Goal: Task Accomplishment & Management: Manage account settings

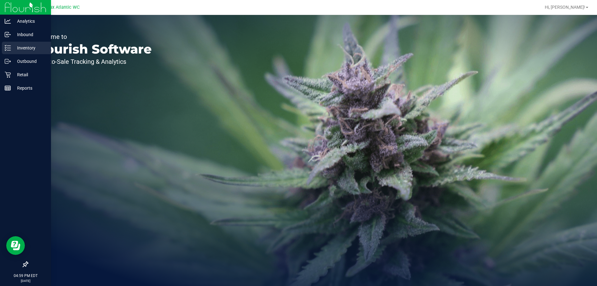
click at [16, 48] on p "Inventory" at bounding box center [29, 47] width 37 height 7
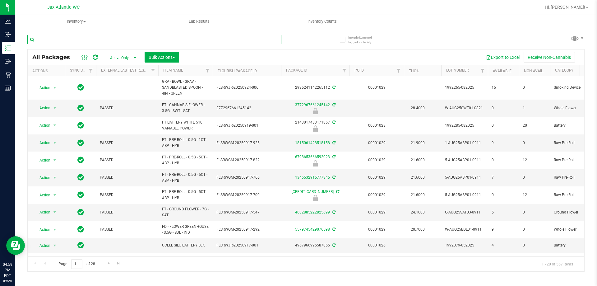
click at [80, 41] on input "text" at bounding box center [154, 39] width 254 height 9
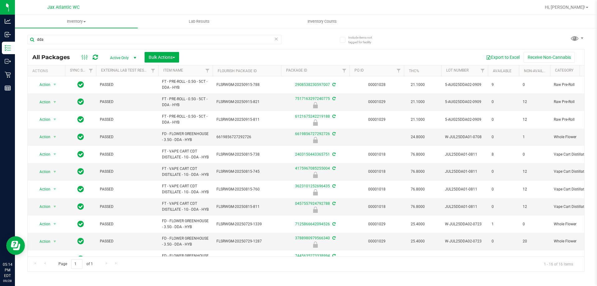
click at [64, 46] on div "dda" at bounding box center [154, 42] width 254 height 14
click at [63, 41] on input "dda" at bounding box center [154, 39] width 254 height 9
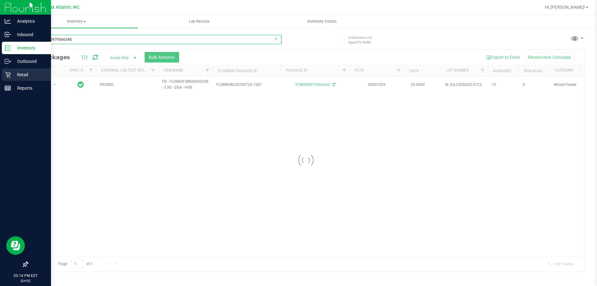
type input "3788980979566340"
click at [17, 76] on p "Retail" at bounding box center [29, 74] width 37 height 7
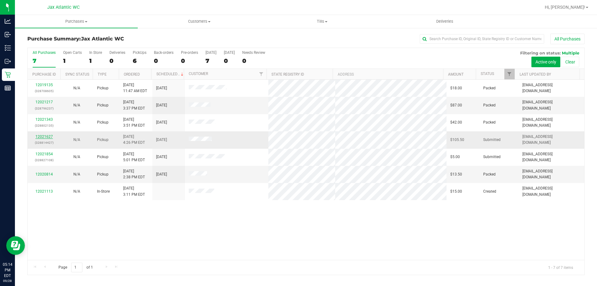
click at [48, 134] on link "12021627" at bounding box center [43, 136] width 17 height 4
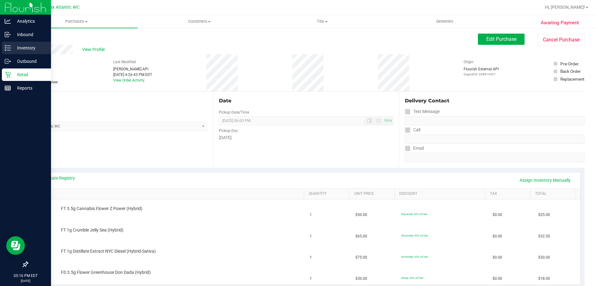
click at [12, 47] on p "Inventory" at bounding box center [29, 47] width 37 height 7
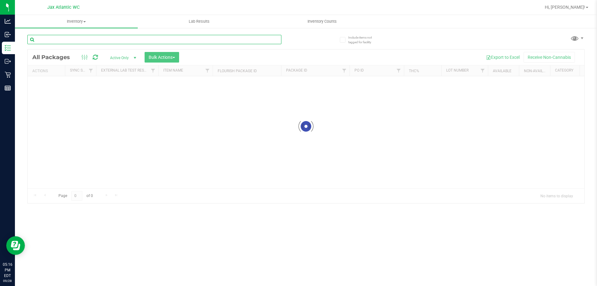
click at [76, 40] on input "text" at bounding box center [154, 39] width 254 height 9
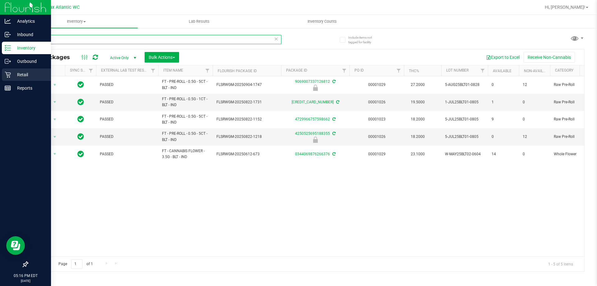
type input "blt"
click at [9, 77] on icon at bounding box center [8, 75] width 6 height 6
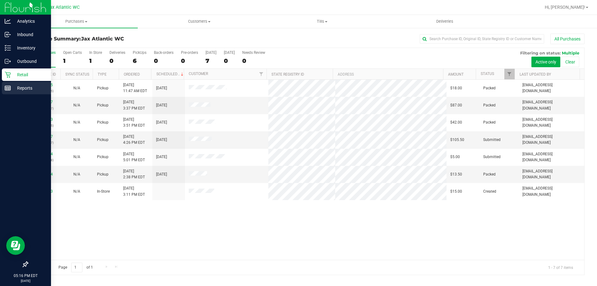
click at [14, 85] on p "Reports" at bounding box center [29, 87] width 37 height 7
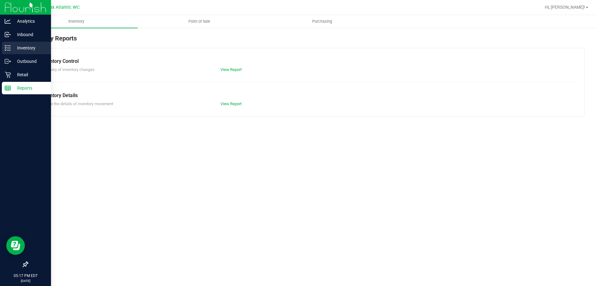
click at [7, 48] on icon at bounding box center [8, 48] width 6 height 6
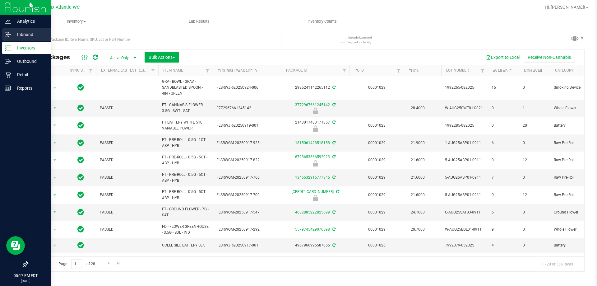
click at [14, 32] on p "Inbound" at bounding box center [29, 34] width 37 height 7
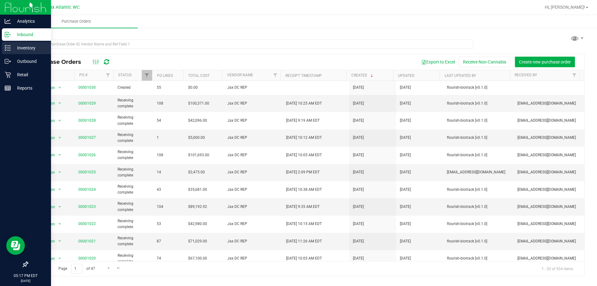
click at [16, 50] on p "Inventory" at bounding box center [29, 47] width 37 height 7
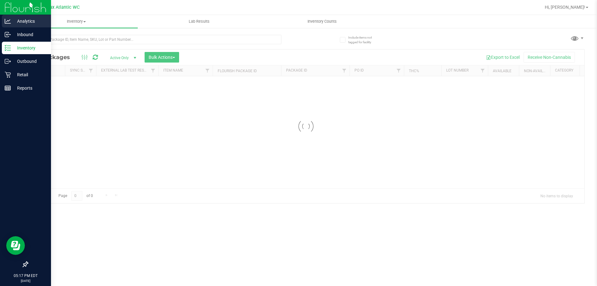
click at [19, 23] on p "Analytics" at bounding box center [29, 20] width 37 height 7
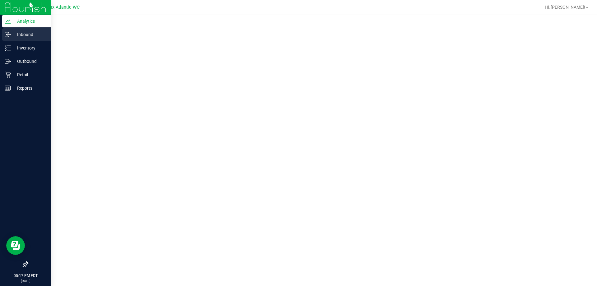
click at [30, 34] on p "Inbound" at bounding box center [29, 34] width 37 height 7
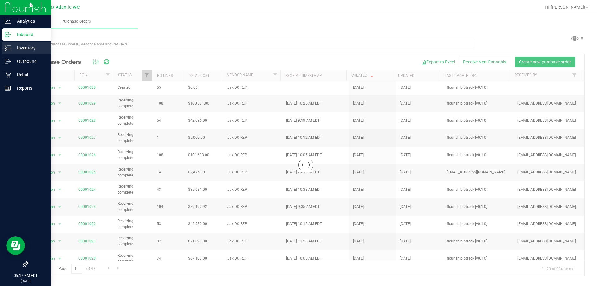
click at [27, 46] on p "Inventory" at bounding box center [29, 47] width 37 height 7
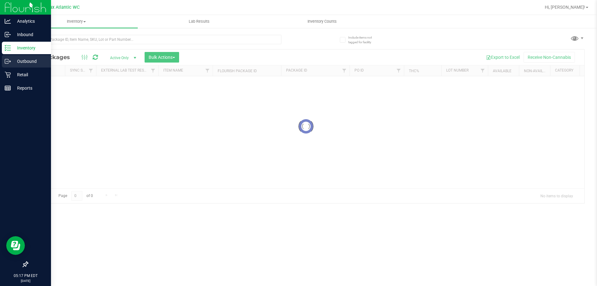
click at [16, 62] on p "Outbound" at bounding box center [29, 61] width 37 height 7
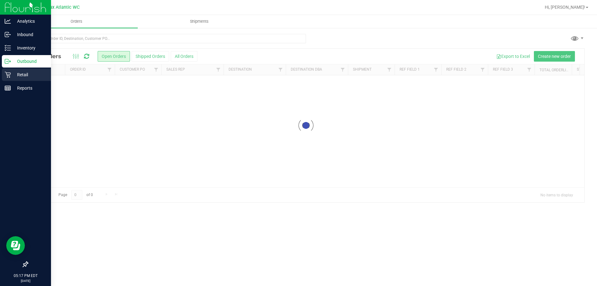
click at [32, 77] on p "Retail" at bounding box center [29, 74] width 37 height 7
click at [20, 75] on p "Retail" at bounding box center [29, 74] width 37 height 7
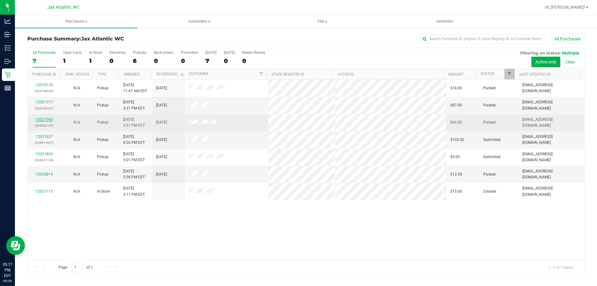
click at [45, 119] on link "12021343" at bounding box center [43, 119] width 17 height 4
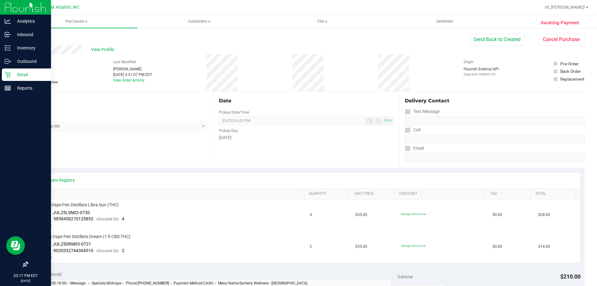
click at [8, 76] on icon at bounding box center [8, 75] width 6 height 6
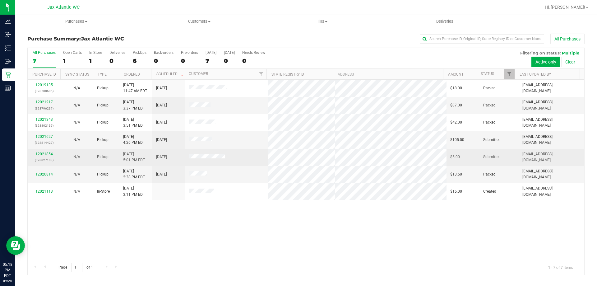
click at [50, 153] on link "12021854" at bounding box center [43, 154] width 17 height 4
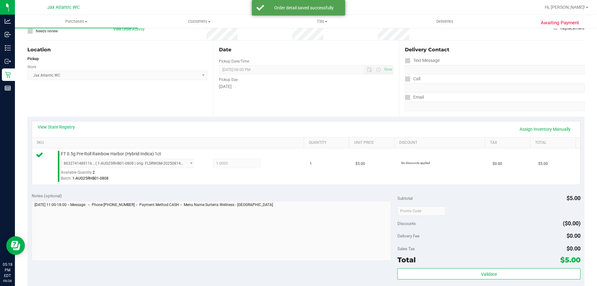
scroll to position [156, 0]
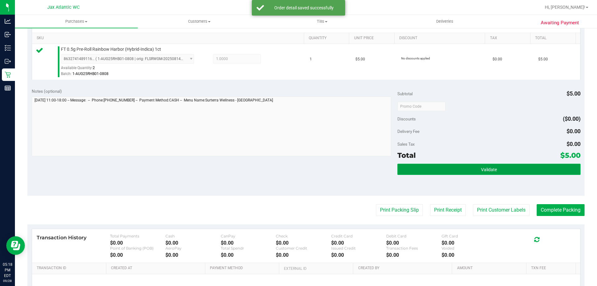
click at [441, 171] on button "Validate" at bounding box center [489, 169] width 183 height 11
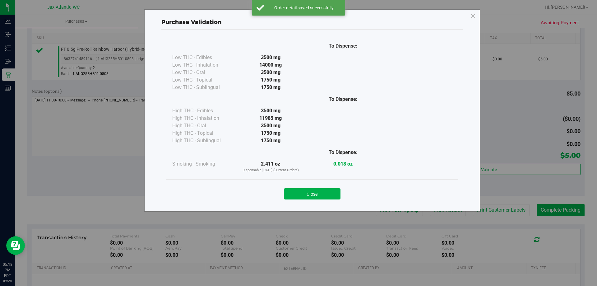
drag, startPoint x: 298, startPoint y: 192, endPoint x: 382, endPoint y: 199, distance: 84.3
click at [299, 192] on button "Close" at bounding box center [312, 193] width 57 height 11
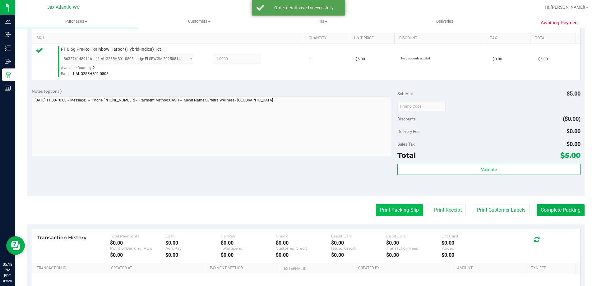
click at [395, 213] on button "Print Packing Slip" at bounding box center [399, 210] width 47 height 12
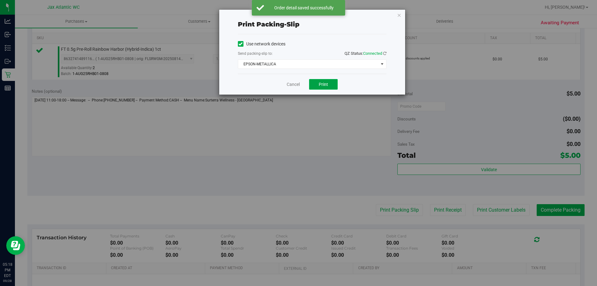
click at [316, 87] on button "Print" at bounding box center [323, 84] width 29 height 11
click at [399, 16] on icon "button" at bounding box center [399, 14] width 4 height 7
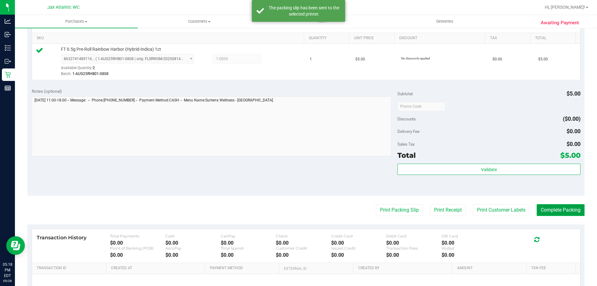
click at [548, 208] on button "Complete Packing" at bounding box center [561, 210] width 48 height 12
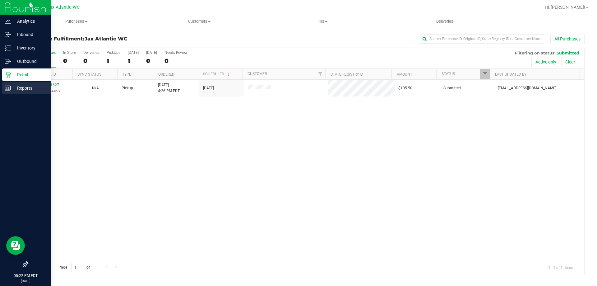
click at [2, 90] on link "Reports" at bounding box center [25, 88] width 51 height 13
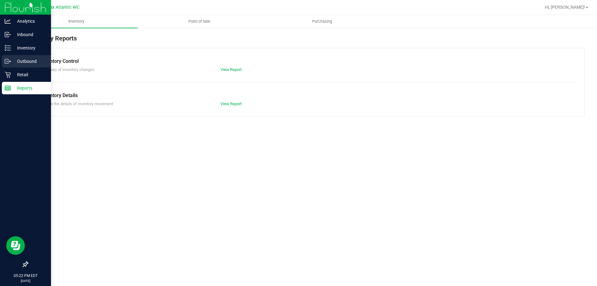
click at [21, 60] on p "Outbound" at bounding box center [29, 61] width 37 height 7
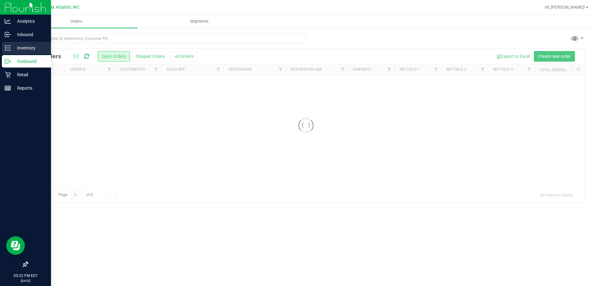
click at [25, 49] on p "Inventory" at bounding box center [29, 47] width 37 height 7
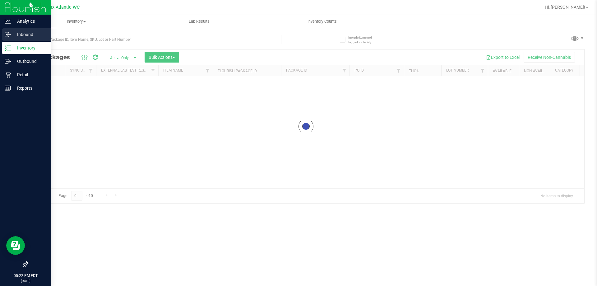
click at [18, 33] on p "Inbound" at bounding box center [29, 34] width 37 height 7
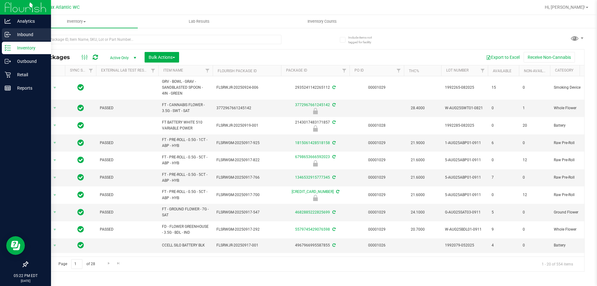
click at [20, 34] on p "Inbound" at bounding box center [29, 34] width 37 height 7
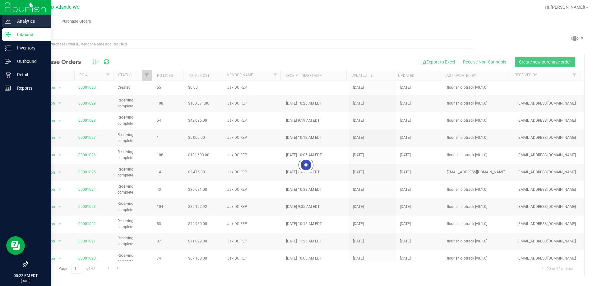
click at [34, 22] on p "Analytics" at bounding box center [29, 20] width 37 height 7
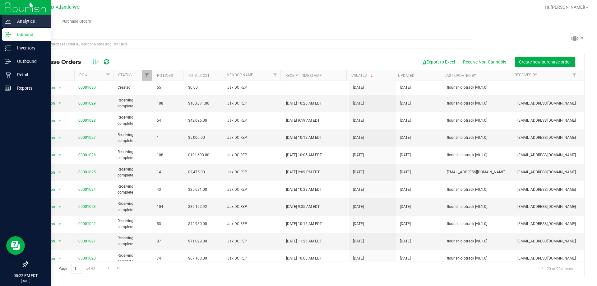
click at [35, 22] on p "Analytics" at bounding box center [29, 20] width 37 height 7
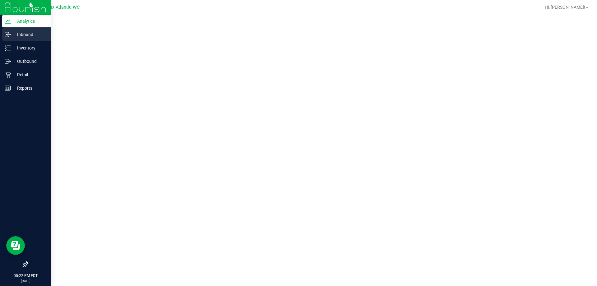
click at [33, 33] on p "Inbound" at bounding box center [29, 34] width 37 height 7
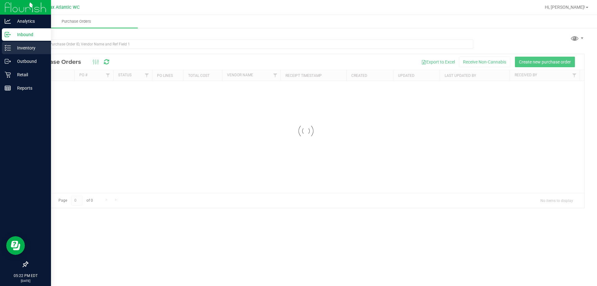
click at [23, 50] on p "Inventory" at bounding box center [29, 47] width 37 height 7
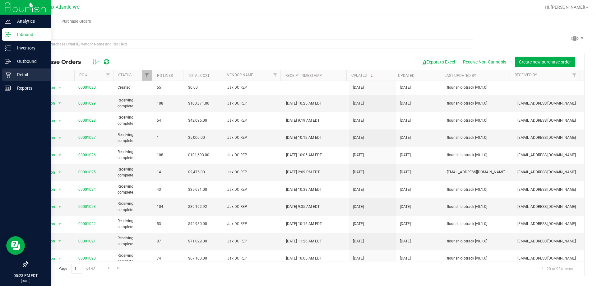
click at [9, 76] on icon at bounding box center [8, 75] width 6 height 6
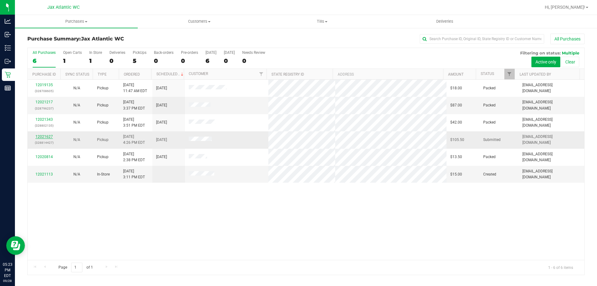
click at [44, 136] on link "12021627" at bounding box center [43, 136] width 17 height 4
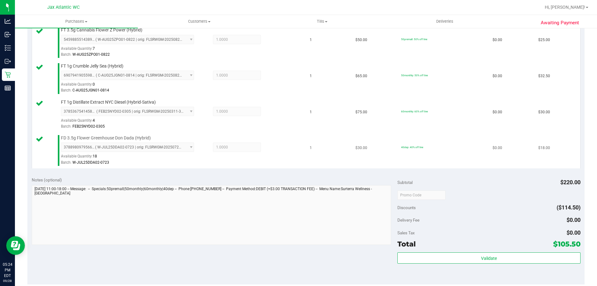
scroll to position [249, 0]
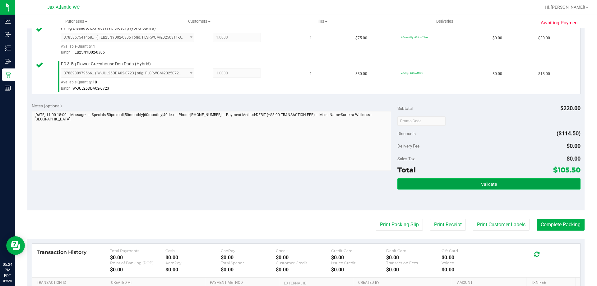
click at [440, 186] on button "Validate" at bounding box center [489, 183] width 183 height 11
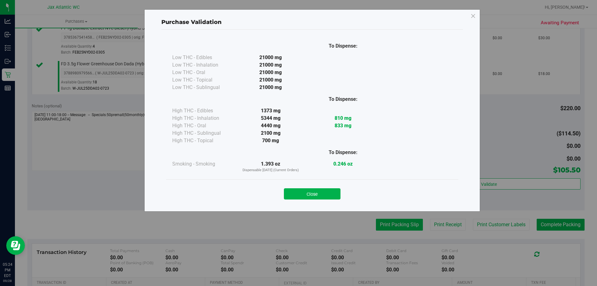
drag, startPoint x: 316, startPoint y: 193, endPoint x: 401, endPoint y: 227, distance: 91.3
click at [318, 194] on button "Close" at bounding box center [312, 193] width 57 height 11
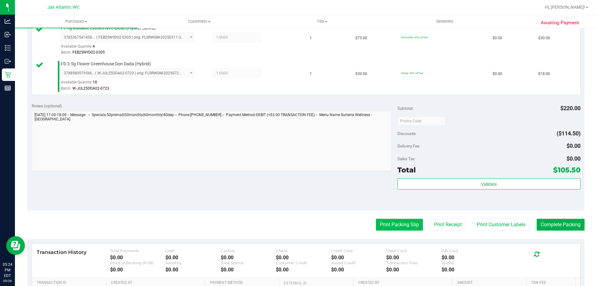
click at [403, 229] on button "Print Packing Slip" at bounding box center [399, 225] width 47 height 12
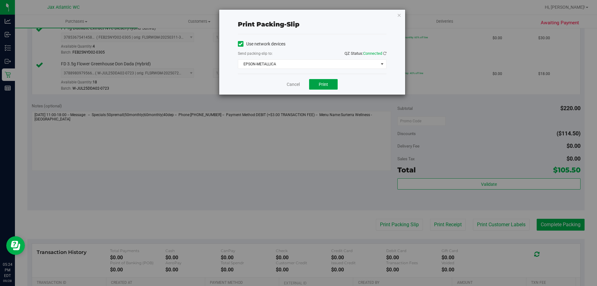
click at [318, 86] on button "Print" at bounding box center [323, 84] width 29 height 11
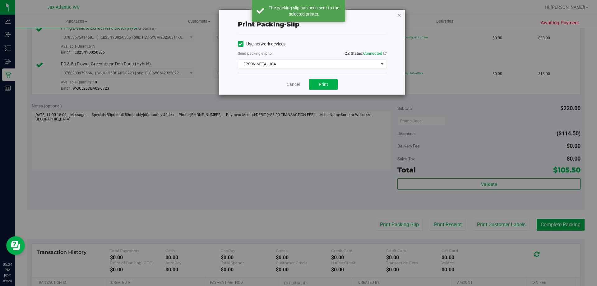
click at [400, 16] on icon "button" at bounding box center [399, 14] width 4 height 7
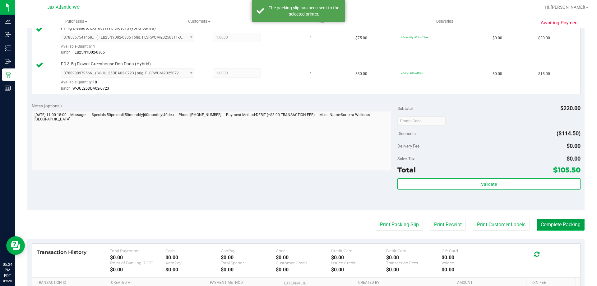
click at [561, 226] on button "Complete Packing" at bounding box center [561, 225] width 48 height 12
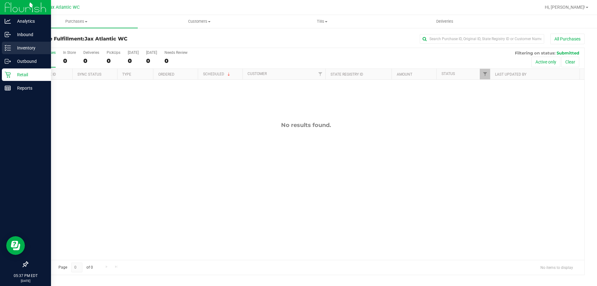
click at [33, 49] on p "Inventory" at bounding box center [29, 47] width 37 height 7
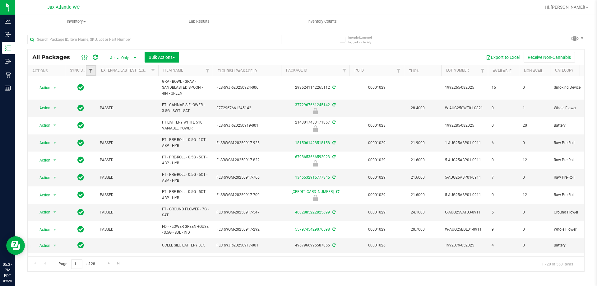
click at [89, 69] on span "Filter" at bounding box center [90, 70] width 5 height 5
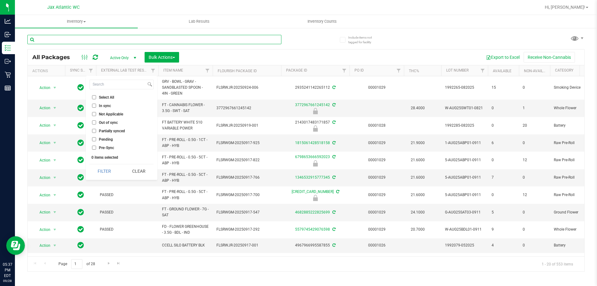
click at [81, 40] on input "text" at bounding box center [154, 39] width 254 height 9
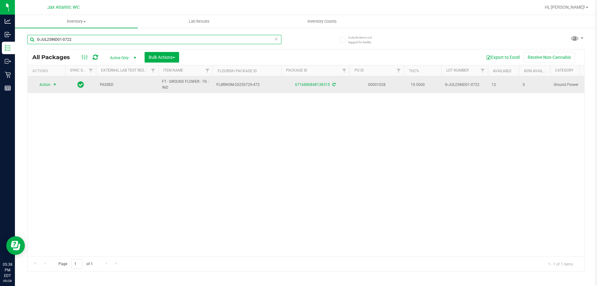
type input "G-JUL25IND01-0722"
click at [51, 85] on span "select" at bounding box center [55, 84] width 8 height 9
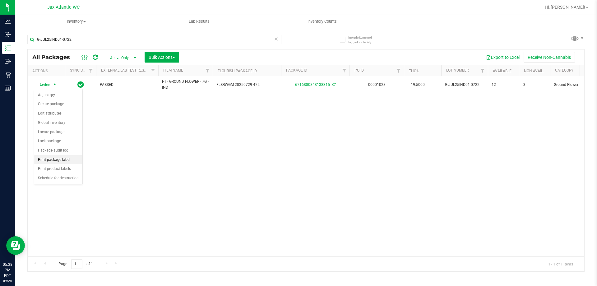
click at [56, 159] on li "Print package label" at bounding box center [58, 159] width 48 height 9
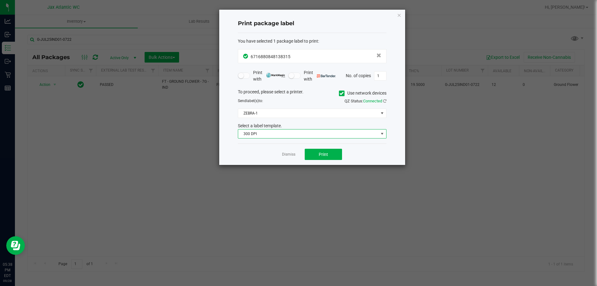
click at [296, 136] on span "300 DPI" at bounding box center [308, 133] width 140 height 9
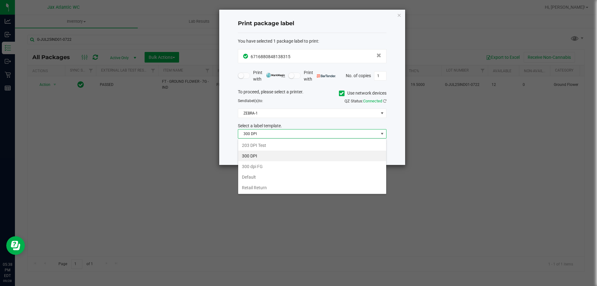
scroll to position [9, 149]
click at [262, 143] on li "203 DPI Test" at bounding box center [312, 145] width 148 height 11
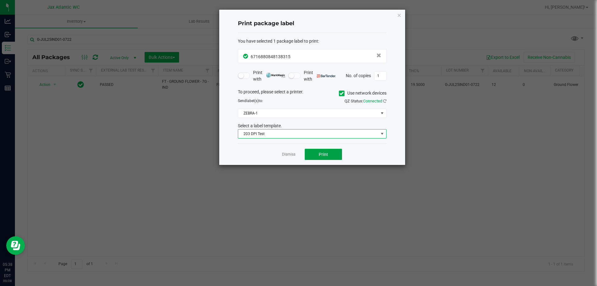
click at [316, 151] on button "Print" at bounding box center [323, 154] width 37 height 11
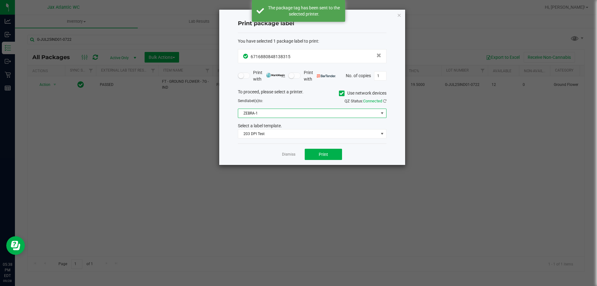
click at [347, 116] on span "ZEBRA-1" at bounding box center [308, 113] width 140 height 9
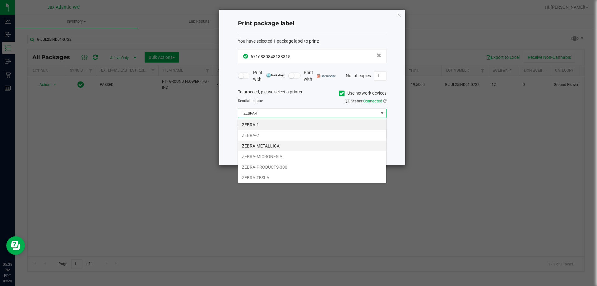
click at [266, 145] on li "ZEBRA-METALLICA" at bounding box center [312, 146] width 148 height 11
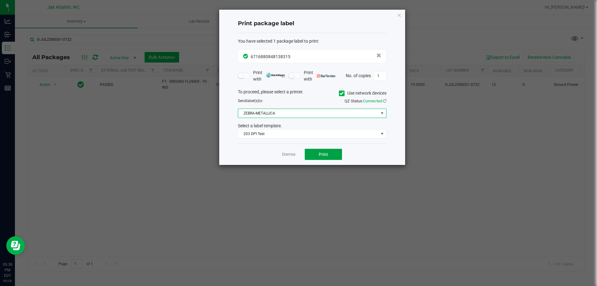
click at [325, 157] on span "Print" at bounding box center [323, 154] width 9 height 5
click at [400, 12] on icon "button" at bounding box center [399, 14] width 4 height 7
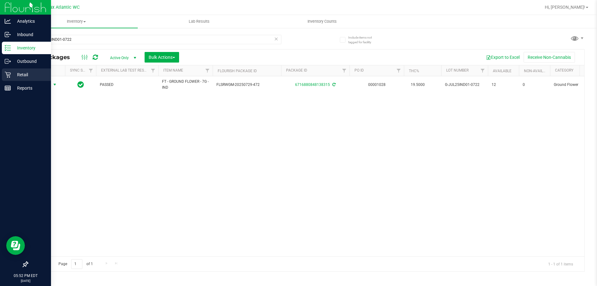
click at [3, 73] on div "Retail" at bounding box center [26, 74] width 49 height 12
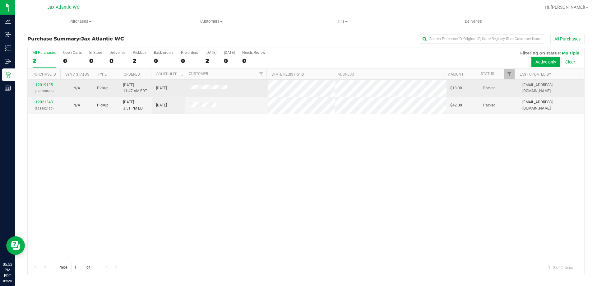
click at [40, 83] on link "12019135" at bounding box center [43, 85] width 17 height 4
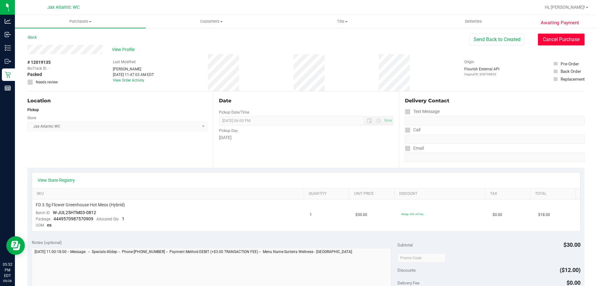
click at [546, 37] on button "Cancel Purchase" at bounding box center [561, 40] width 47 height 12
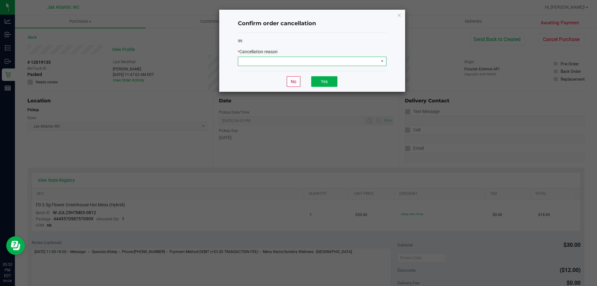
click at [338, 60] on span at bounding box center [308, 61] width 140 height 9
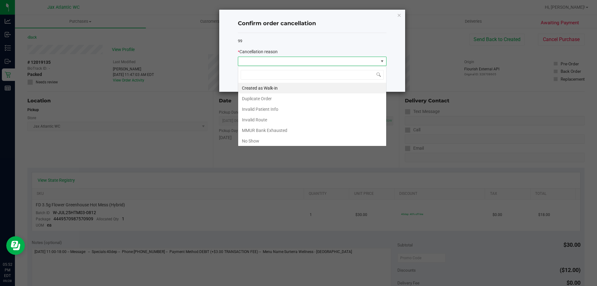
scroll to position [9, 149]
click at [262, 139] on li "No Show" at bounding box center [312, 141] width 148 height 11
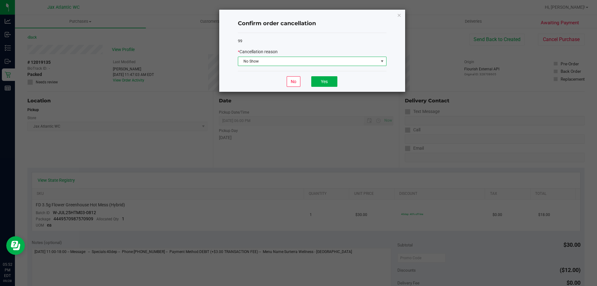
click at [334, 87] on div "No Yes" at bounding box center [312, 81] width 149 height 21
click at [333, 83] on button "Yes" at bounding box center [324, 81] width 26 height 11
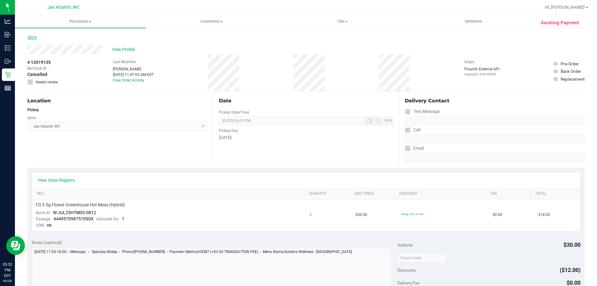
click at [35, 36] on link "Back" at bounding box center [31, 37] width 9 height 4
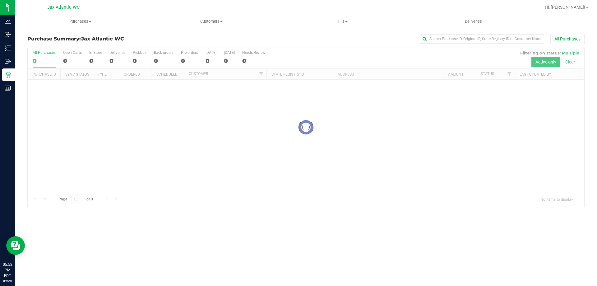
click at [48, 97] on div at bounding box center [306, 127] width 557 height 159
click at [51, 87] on div at bounding box center [306, 161] width 557 height 227
click at [50, 86] on div at bounding box center [306, 161] width 557 height 227
click at [49, 86] on div at bounding box center [306, 161] width 557 height 227
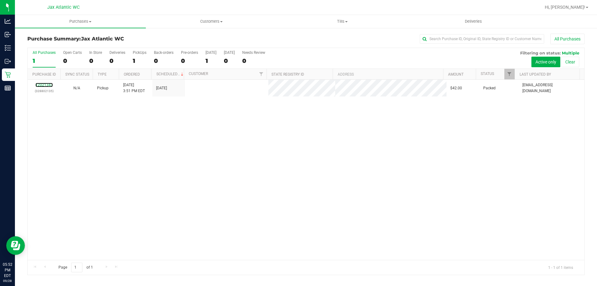
click at [49, 85] on link "12021343" at bounding box center [43, 85] width 17 height 4
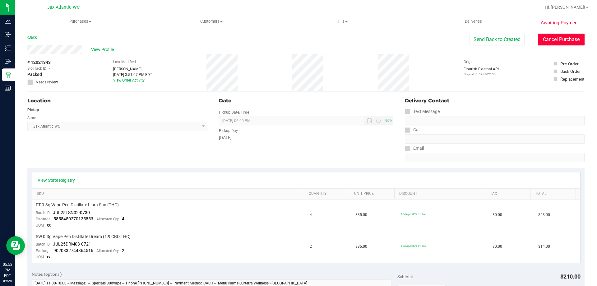
click at [558, 39] on button "Cancel Purchase" at bounding box center [561, 40] width 47 height 12
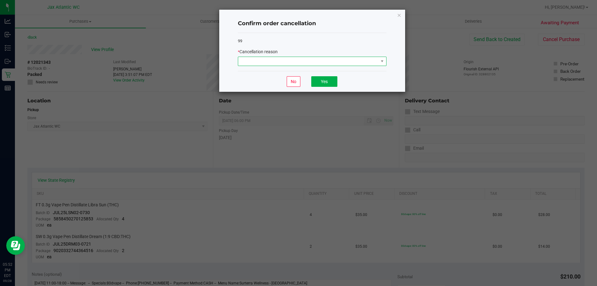
click at [345, 61] on span at bounding box center [308, 61] width 140 height 9
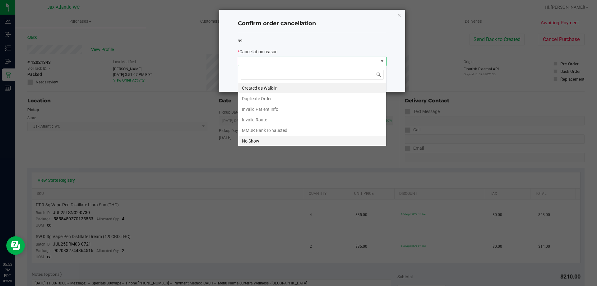
scroll to position [9, 149]
click at [297, 138] on li "No Show" at bounding box center [312, 141] width 148 height 11
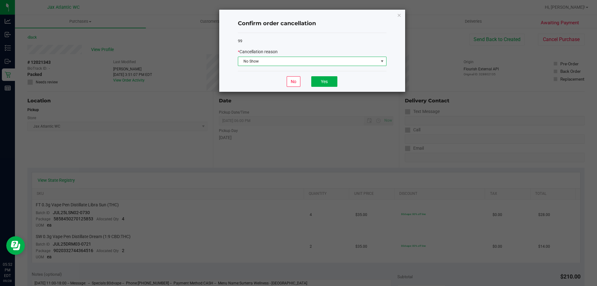
click at [321, 89] on div "No Yes" at bounding box center [312, 81] width 149 height 21
click at [322, 81] on button "Yes" at bounding box center [324, 81] width 26 height 11
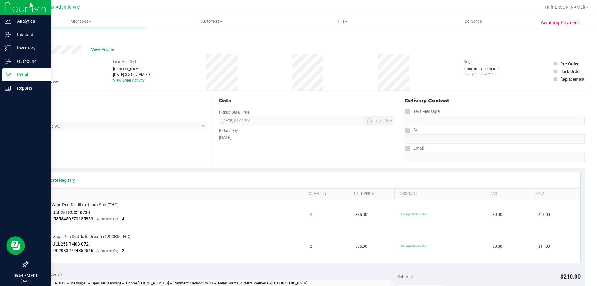
click at [10, 78] on div "Retail" at bounding box center [26, 74] width 49 height 12
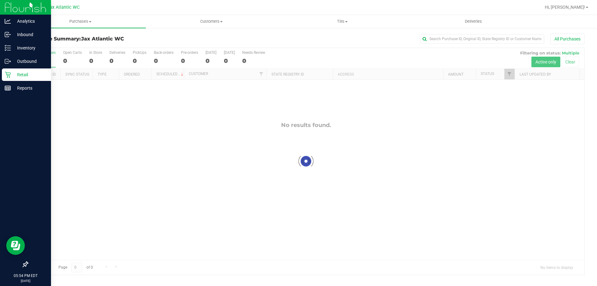
click at [26, 73] on p "Retail" at bounding box center [29, 74] width 37 height 7
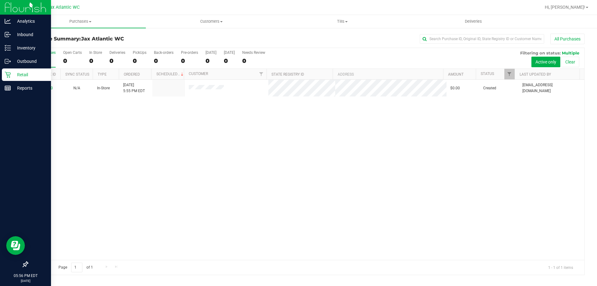
click at [10, 74] on icon at bounding box center [8, 75] width 6 height 6
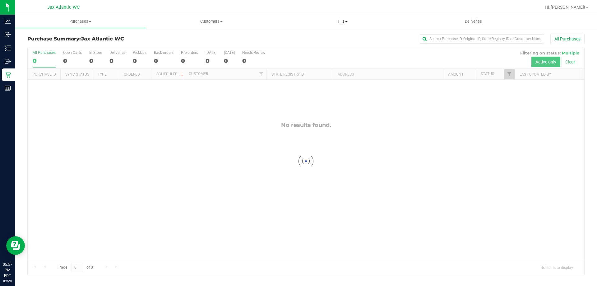
click at [335, 20] on span "Tills" at bounding box center [342, 22] width 130 height 6
click at [325, 35] on li "Manage tills" at bounding box center [342, 37] width 131 height 7
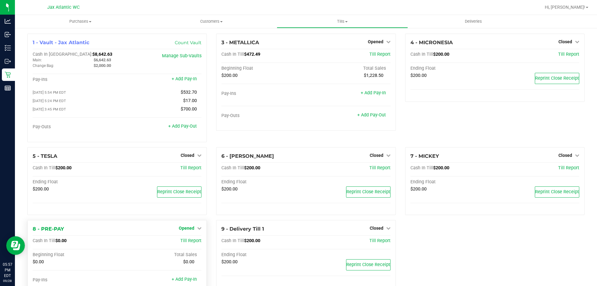
click at [191, 231] on span "Opened" at bounding box center [187, 228] width 16 height 5
click at [188, 243] on link "Close Till" at bounding box center [187, 241] width 17 height 5
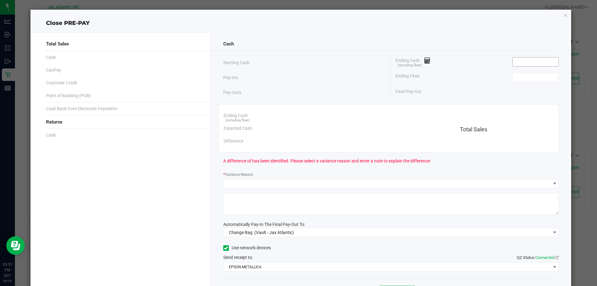
click at [524, 65] on input at bounding box center [536, 62] width 46 height 9
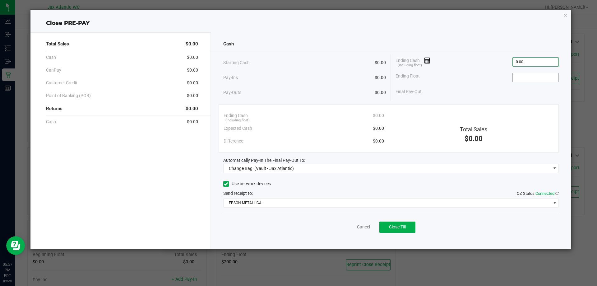
type input "$0.00"
click at [521, 79] on input at bounding box center [536, 77] width 46 height 9
type input "$0.00"
click at [406, 226] on span "Close Till" at bounding box center [397, 226] width 17 height 5
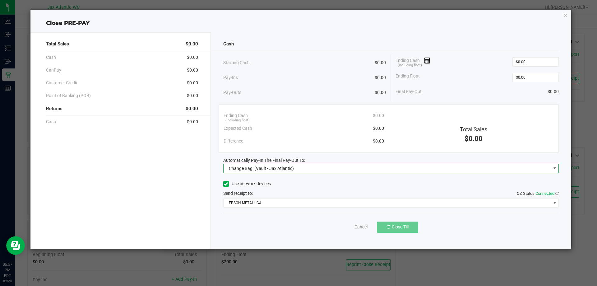
click at [271, 171] on div "Change Bag (Vault - Jax Atlantic)" at bounding box center [260, 168] width 68 height 11
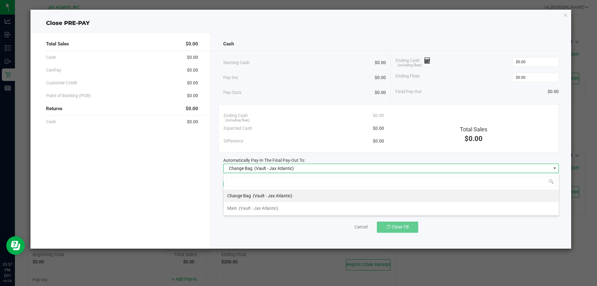
scroll to position [9, 336]
click at [257, 201] on div "Change Bag (Vault - Jax Atlantic)" at bounding box center [259, 195] width 65 height 11
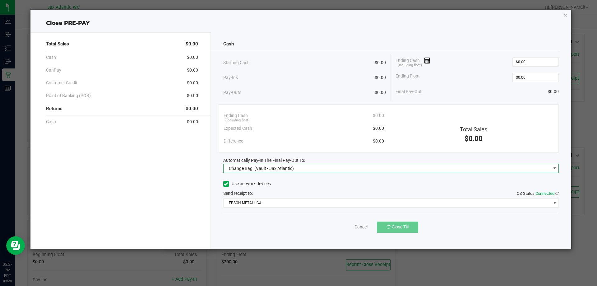
click at [263, 167] on span "(Vault - Jax Atlantic)" at bounding box center [274, 168] width 40 height 5
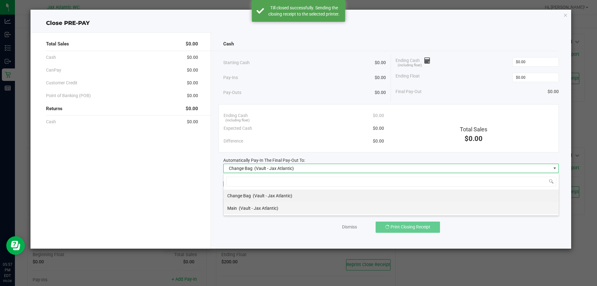
click at [258, 206] on span "(Vault - Jax Atlantic)" at bounding box center [259, 208] width 40 height 5
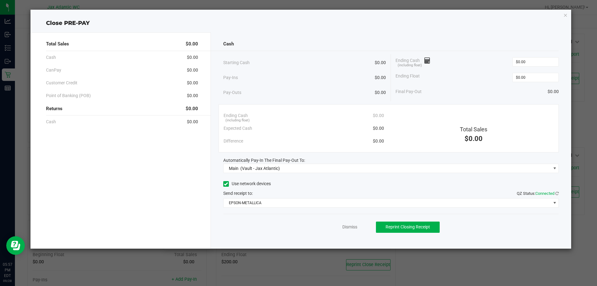
click at [353, 222] on div "Dismiss Reprint Closing Receipt" at bounding box center [391, 226] width 336 height 24
click at [353, 224] on link "Dismiss" at bounding box center [350, 227] width 15 height 7
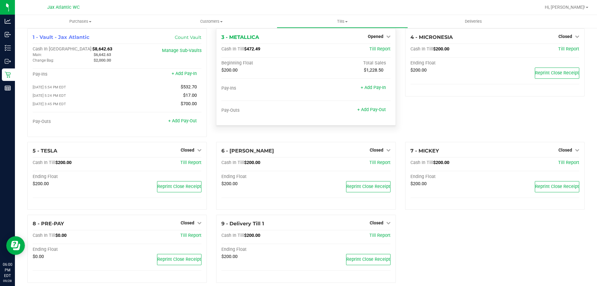
scroll to position [0, 0]
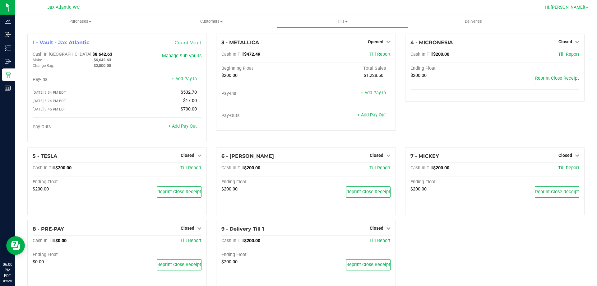
click at [583, 8] on span "Hi, [PERSON_NAME]!" at bounding box center [565, 7] width 40 height 5
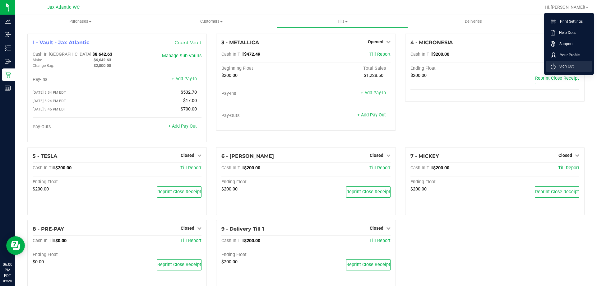
click at [573, 65] on span "Sign Out" at bounding box center [565, 66] width 18 height 6
